Goal: Find specific page/section

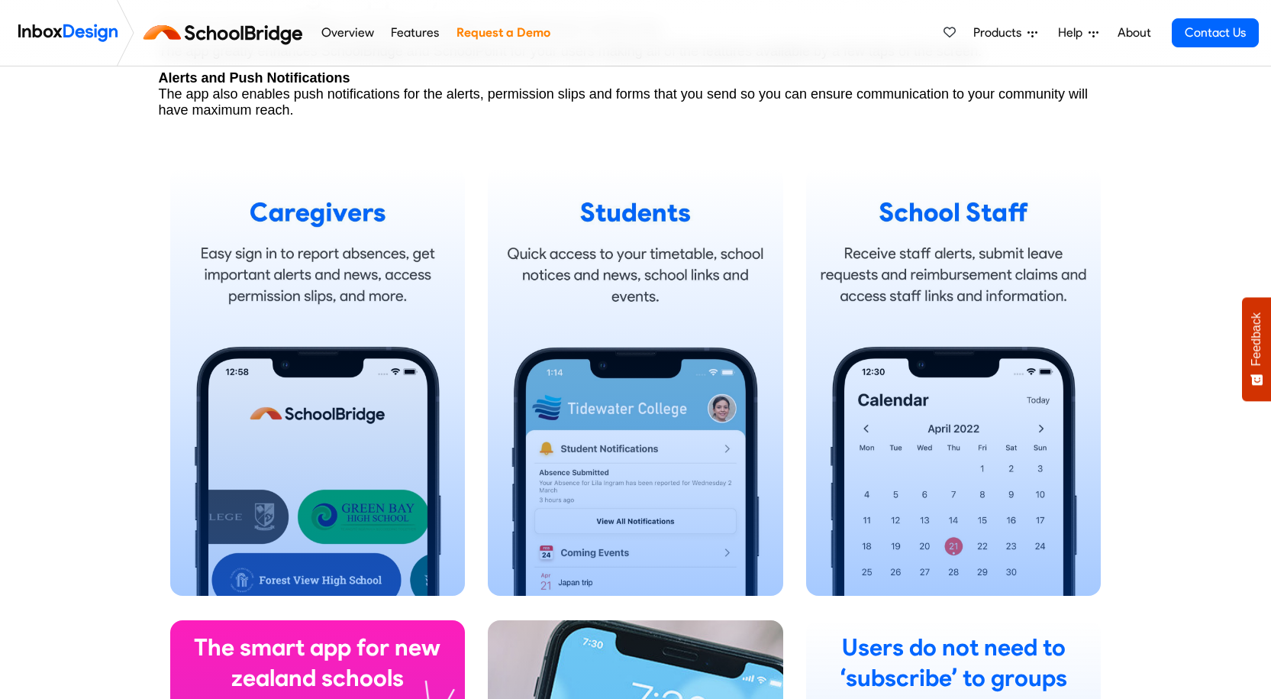
scroll to position [992, 0]
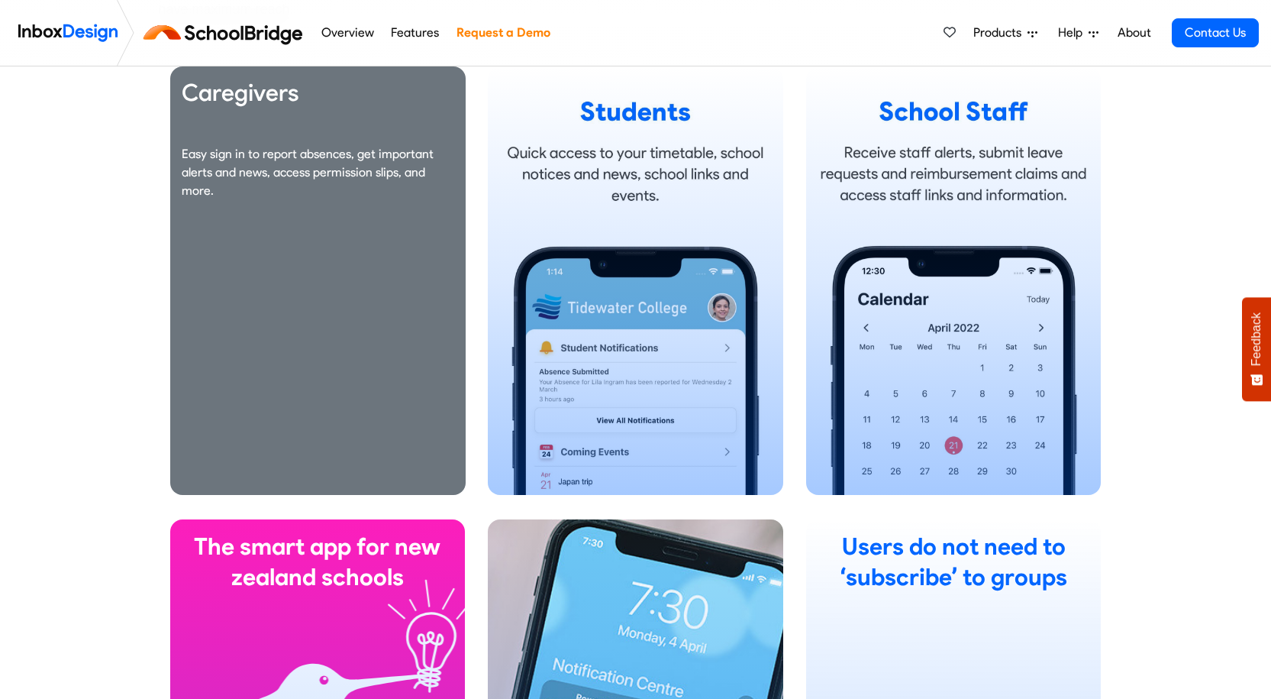
click at [312, 223] on div "Caregivers Easy sign in to report absences, get important alerts and news, acce…" at bounding box center [317, 280] width 295 height 428
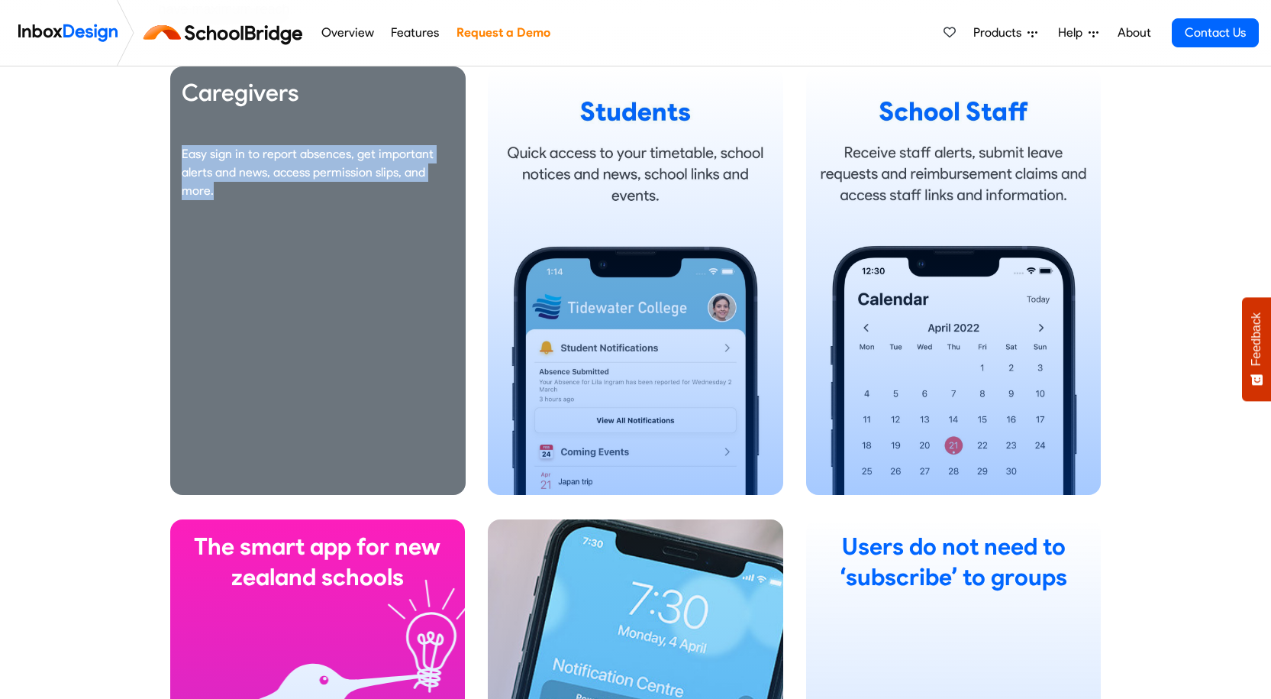
click at [312, 223] on div "Caregivers Easy sign in to report absences, get important alerts and news, acce…" at bounding box center [317, 280] width 295 height 428
click at [313, 223] on div "Caregivers Easy sign in to report absences, get important alerts and news, acce…" at bounding box center [317, 280] width 295 height 428
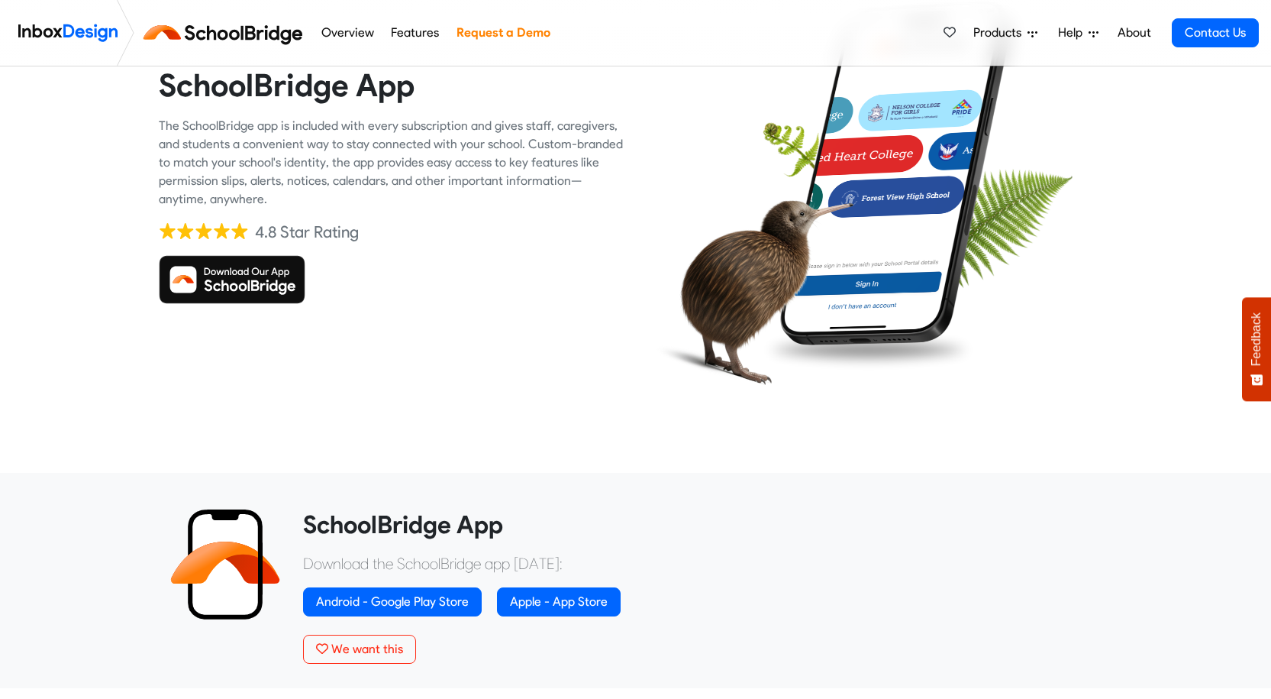
scroll to position [0, 0]
